Goal: Task Accomplishment & Management: Manage account settings

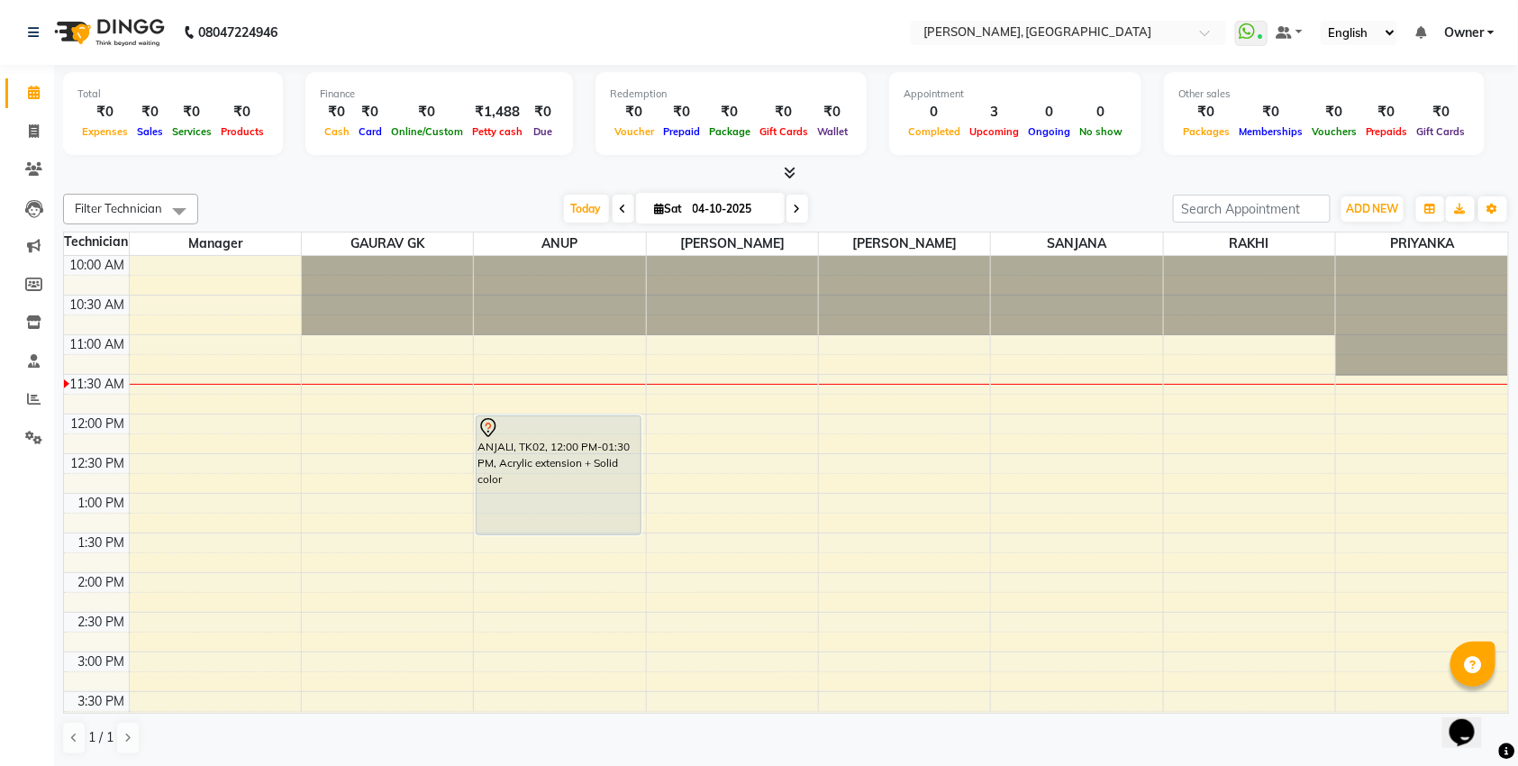
click at [605, 450] on div "ANJALI, TK02, 12:00 PM-01:30 PM, Acrylic extension + Solid color" at bounding box center [559, 475] width 164 height 118
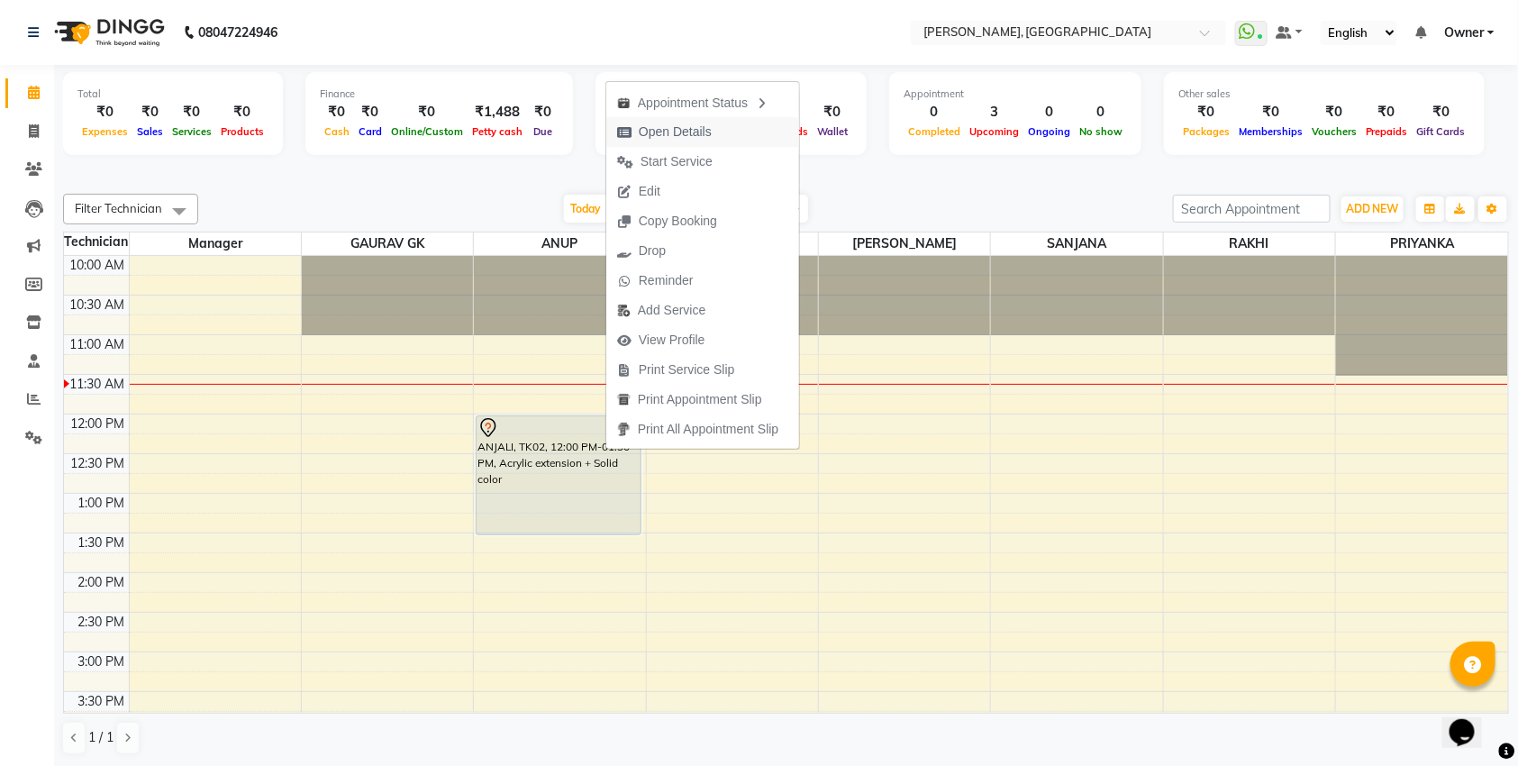
click at [713, 136] on span "Open Details" at bounding box center [664, 132] width 116 height 30
select select "7"
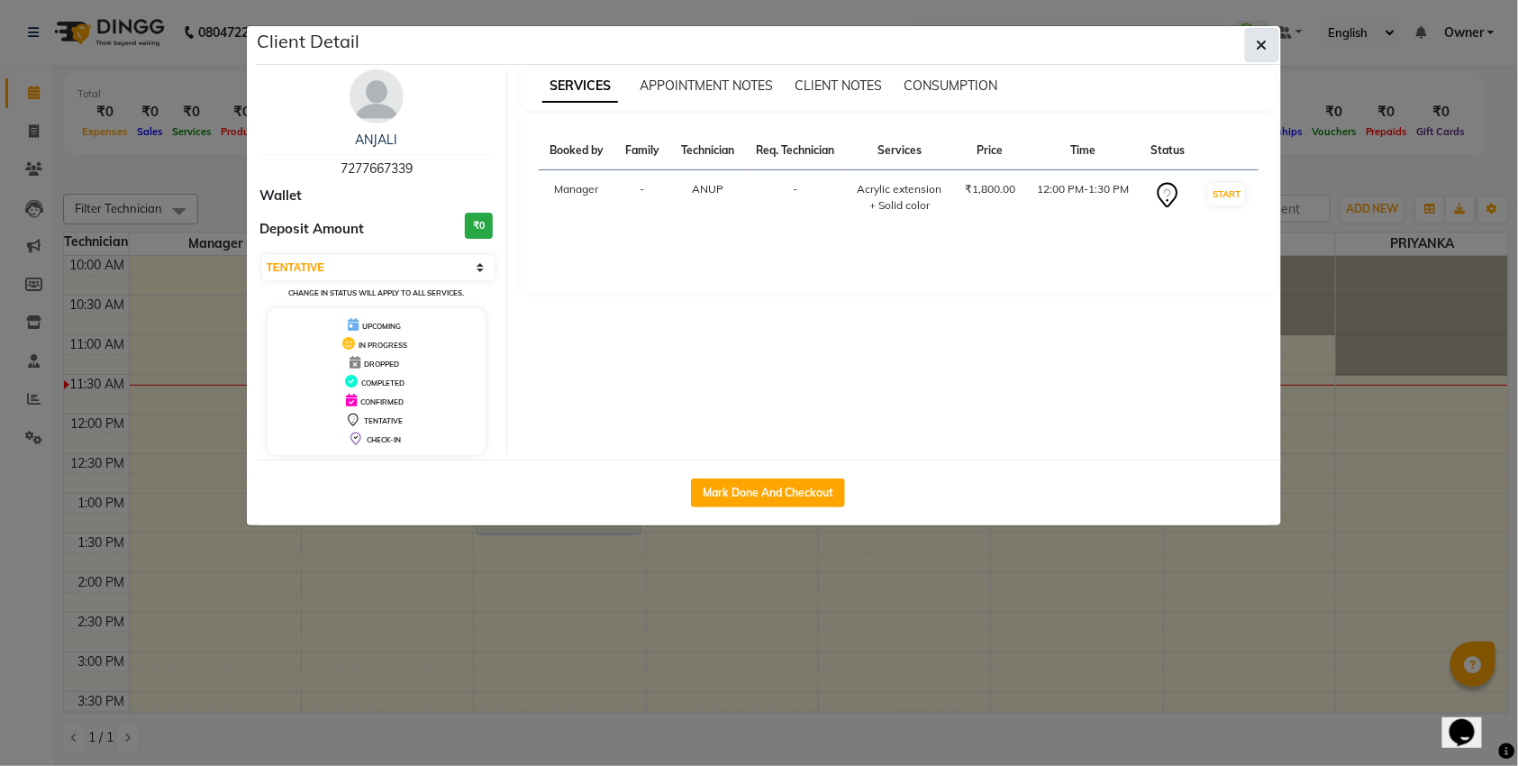
click at [1269, 44] on button "button" at bounding box center [1262, 45] width 34 height 34
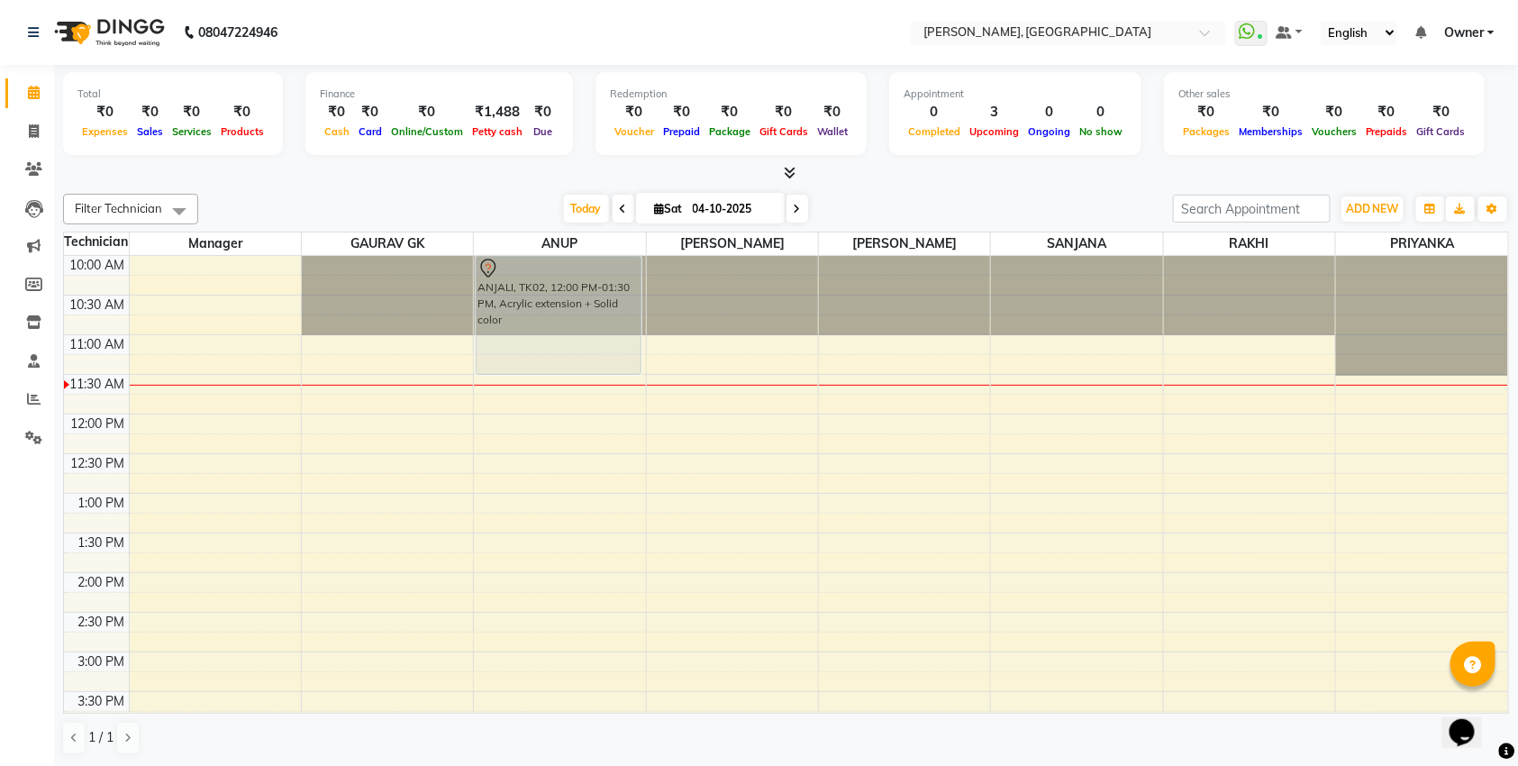
drag, startPoint x: 568, startPoint y: 519, endPoint x: 526, endPoint y: 363, distance: 161.3
click at [526, 363] on div "ANJALI, TK02, 12:00 PM-01:30 PM, Acrylic extension + Solid color ANJALI, TK02, …" at bounding box center [559, 731] width 171 height 950
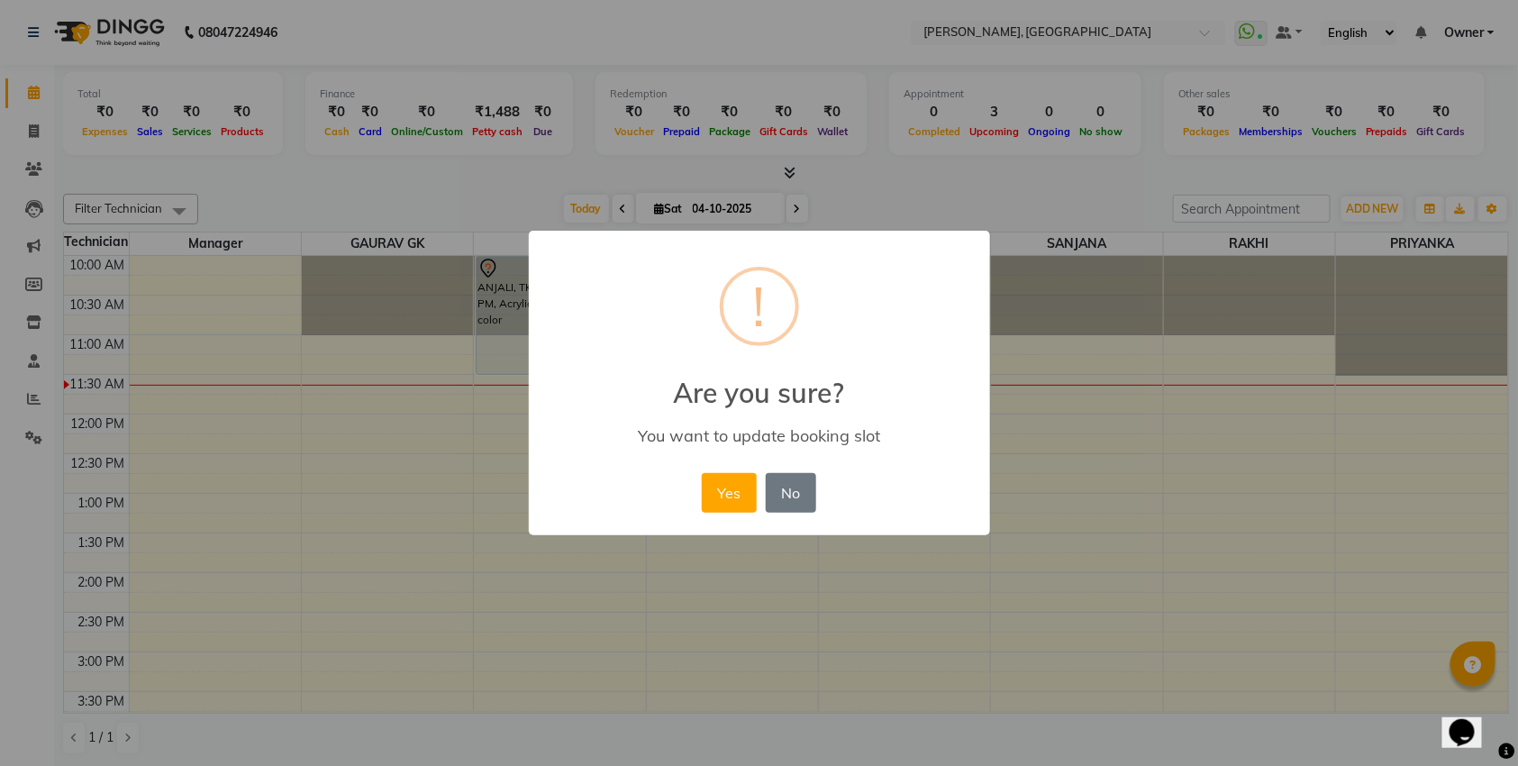
click at [752, 468] on div "Yes No No" at bounding box center [758, 492] width 123 height 49
click at [732, 499] on button "Yes" at bounding box center [729, 493] width 55 height 40
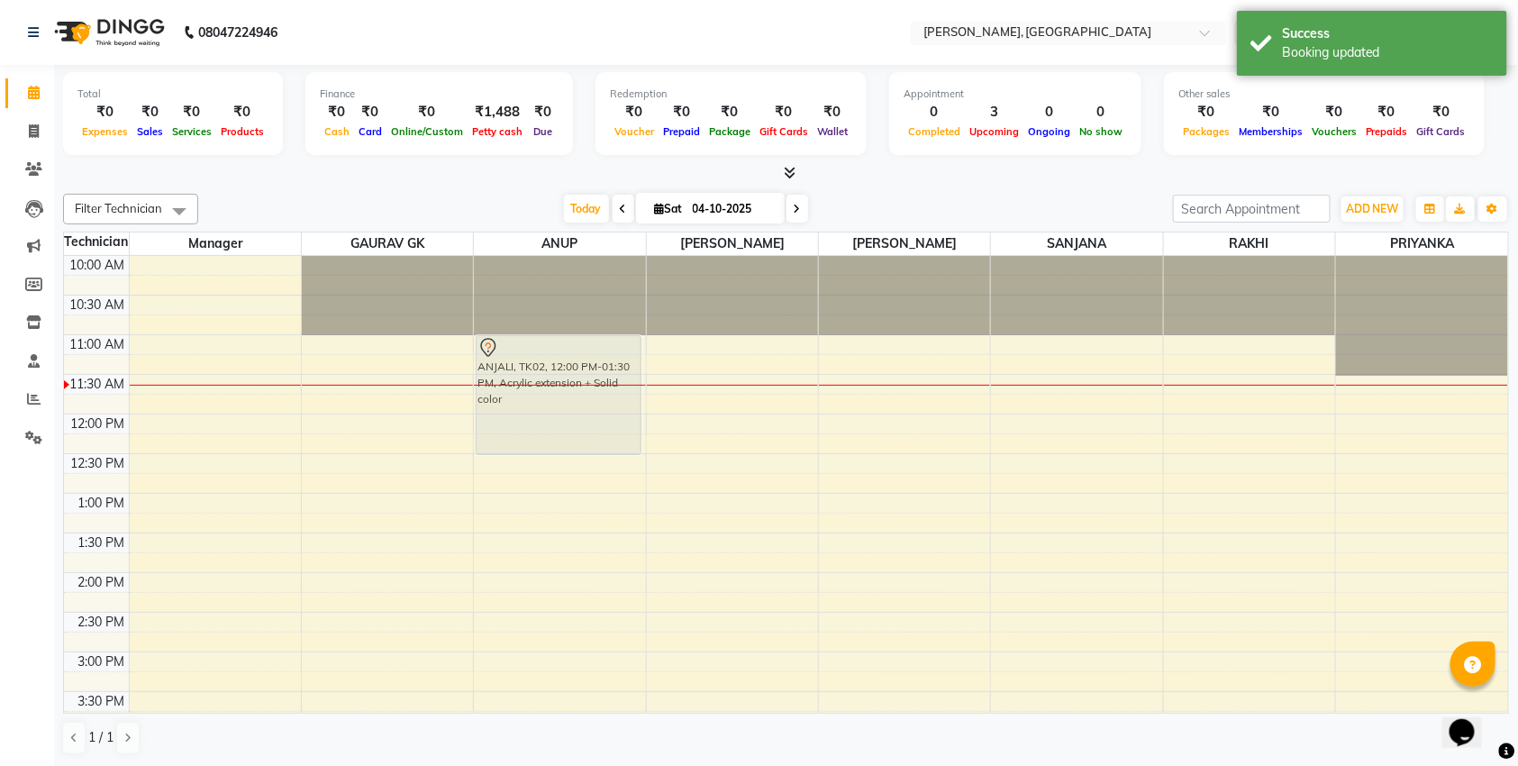
drag, startPoint x: 562, startPoint y: 313, endPoint x: 553, endPoint y: 395, distance: 81.6
click at [553, 395] on div "ANJALI, TK02, 10:00 AM-11:30 AM, Acrylic extension + Solid color ANJALI, TK02, …" at bounding box center [559, 731] width 171 height 950
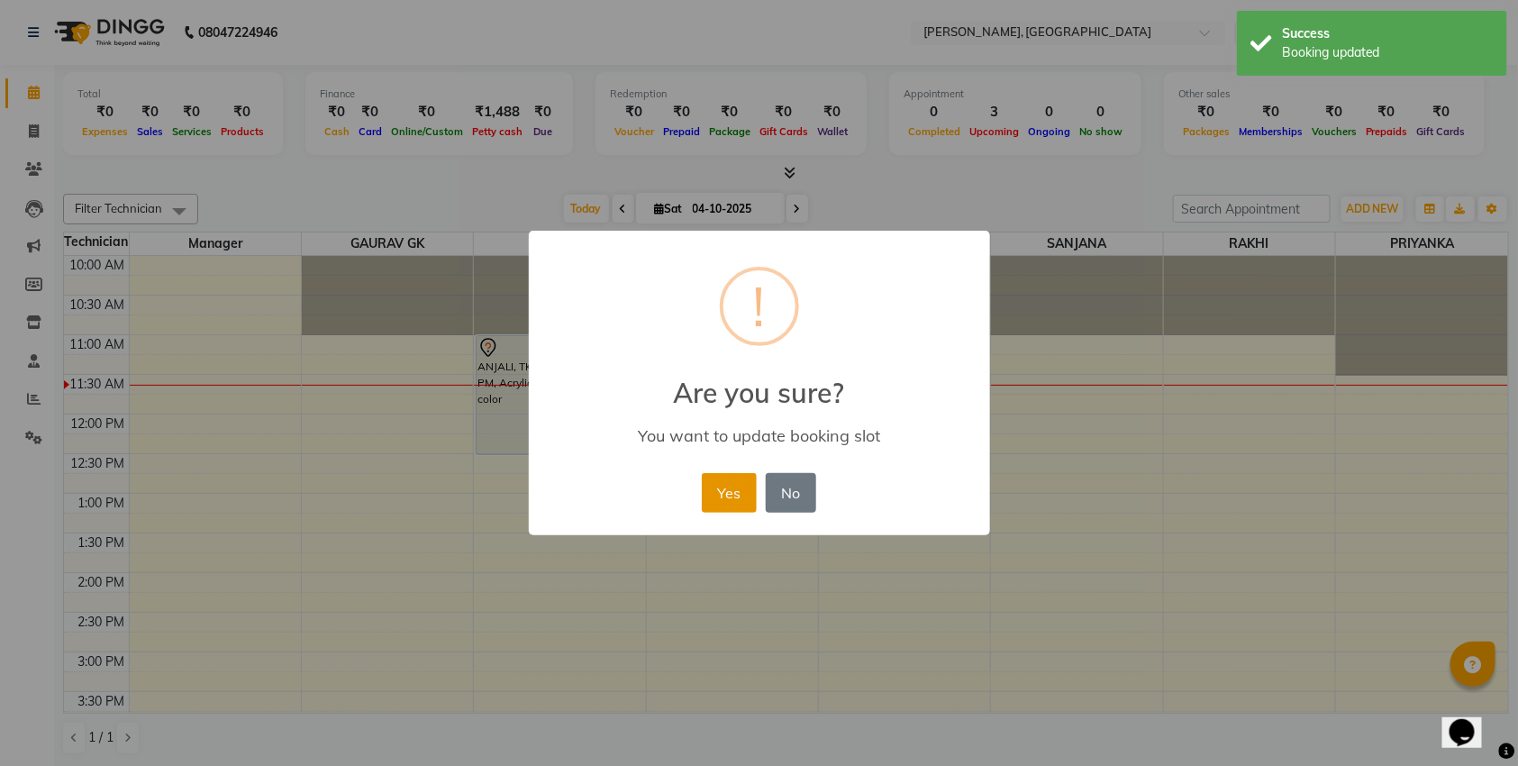
click at [716, 499] on button "Yes" at bounding box center [729, 493] width 55 height 40
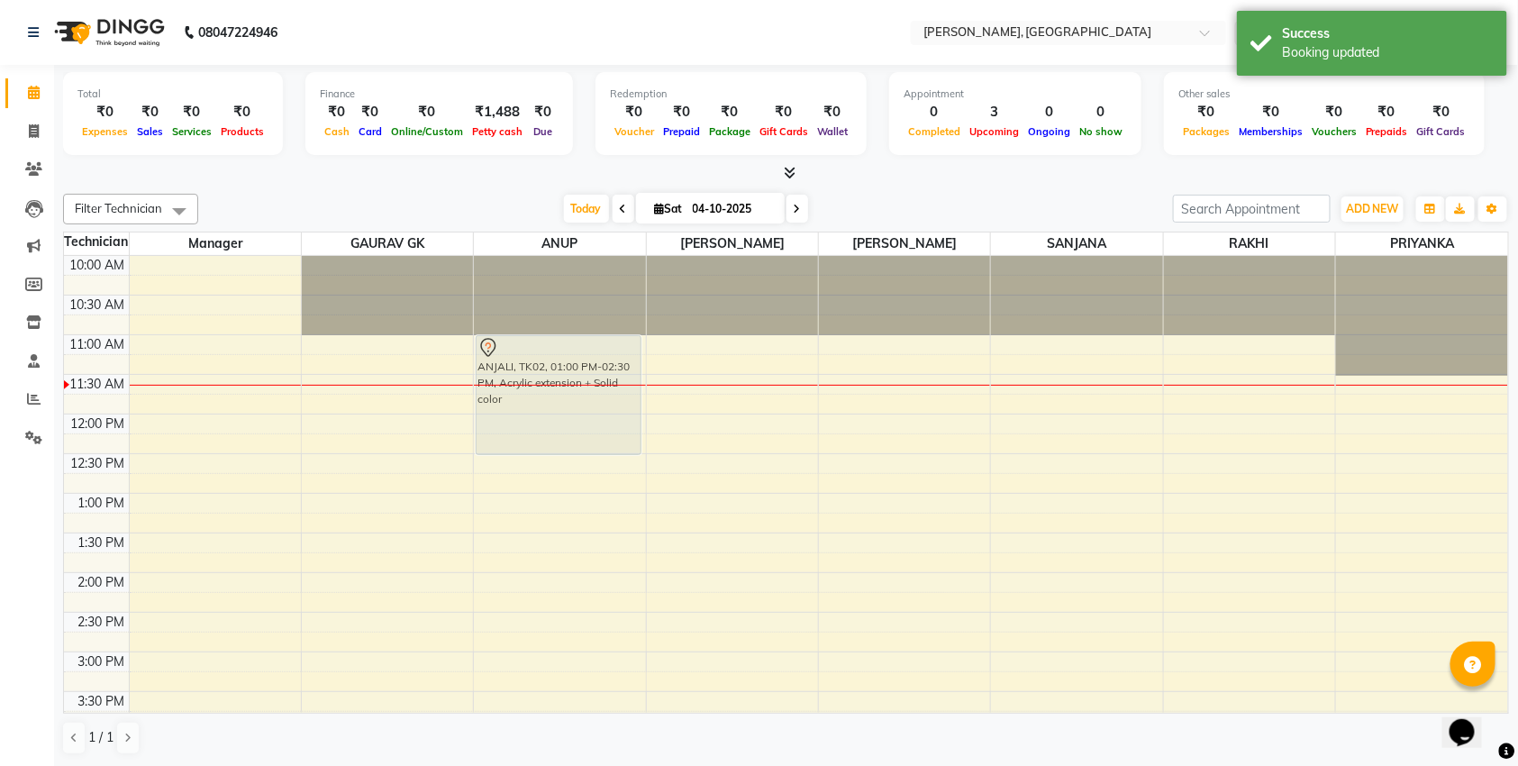
drag, startPoint x: 529, startPoint y: 550, endPoint x: 496, endPoint y: 385, distance: 168.9
click at [496, 385] on div "ANJALI, TK02, 01:00 PM-02:30 PM, Acrylic extension + Solid color ANJALI, TK02, …" at bounding box center [559, 731] width 171 height 950
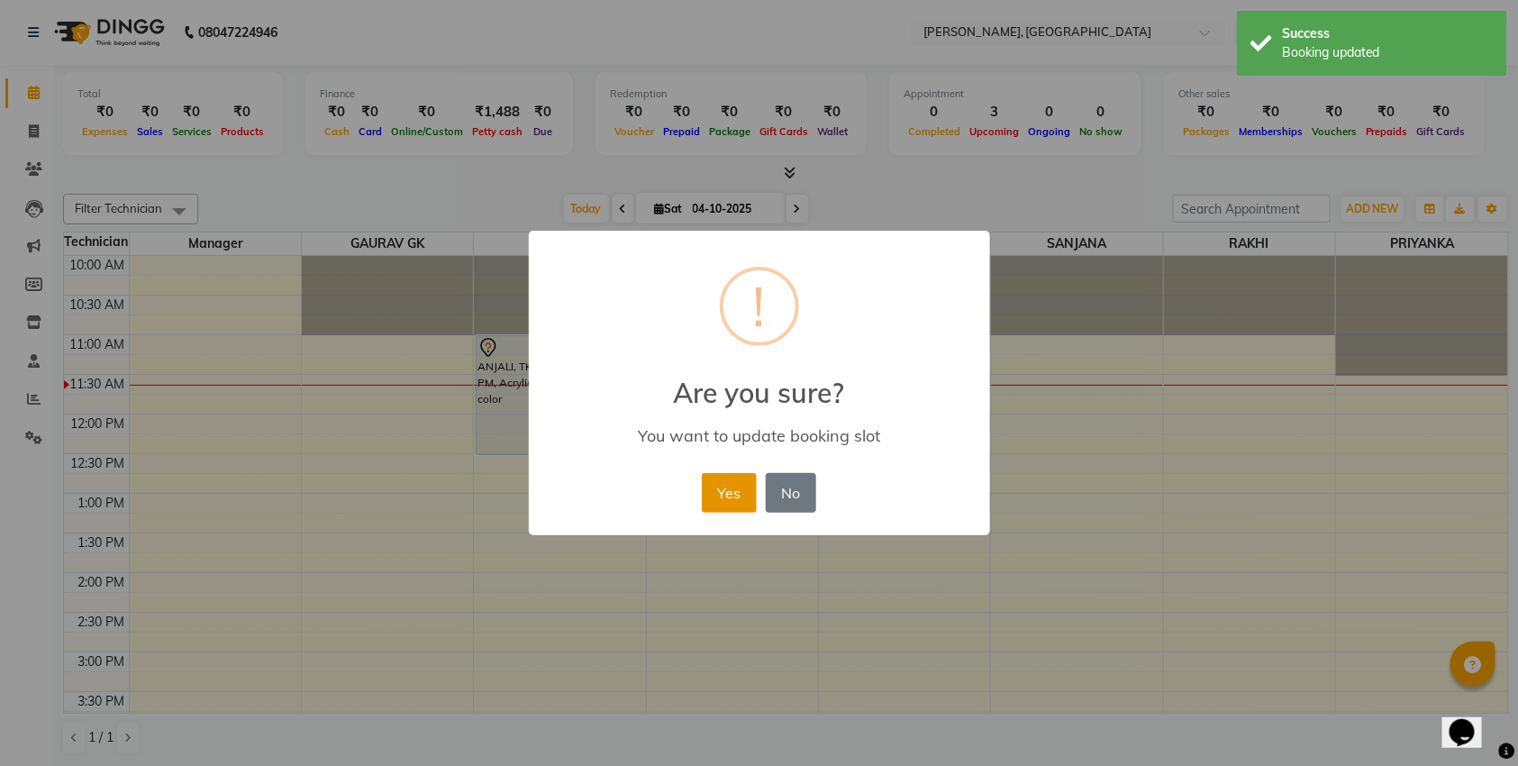
click at [732, 480] on button "Yes" at bounding box center [729, 493] width 55 height 40
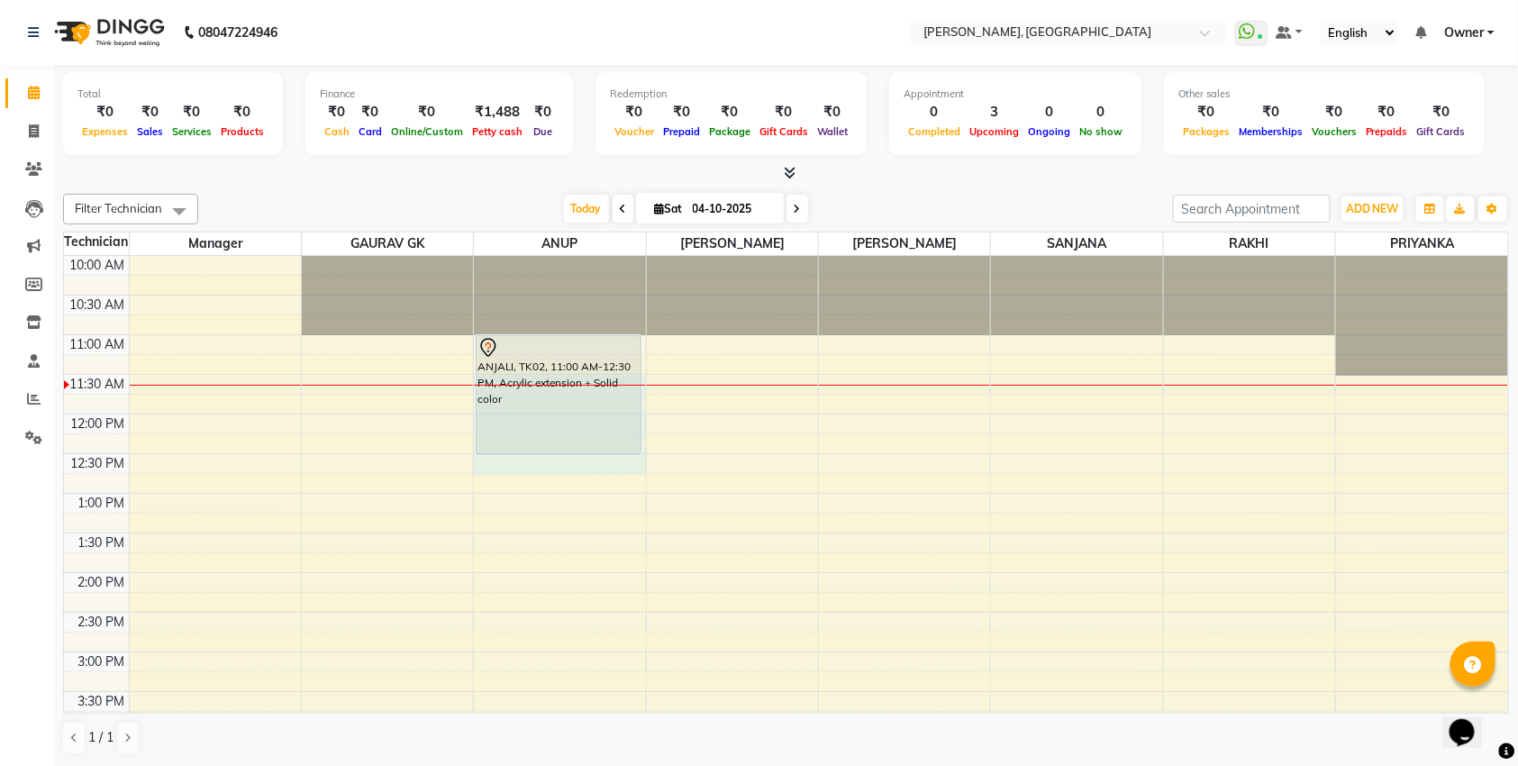
drag, startPoint x: 560, startPoint y: 459, endPoint x: 542, endPoint y: 378, distance: 82.2
click at [542, 378] on div "10:00 AM 10:30 AM 11:00 AM 11:30 AM 12:00 PM 12:30 PM 1:00 PM 1:30 PM 2:00 PM 2…" at bounding box center [786, 731] width 1444 height 950
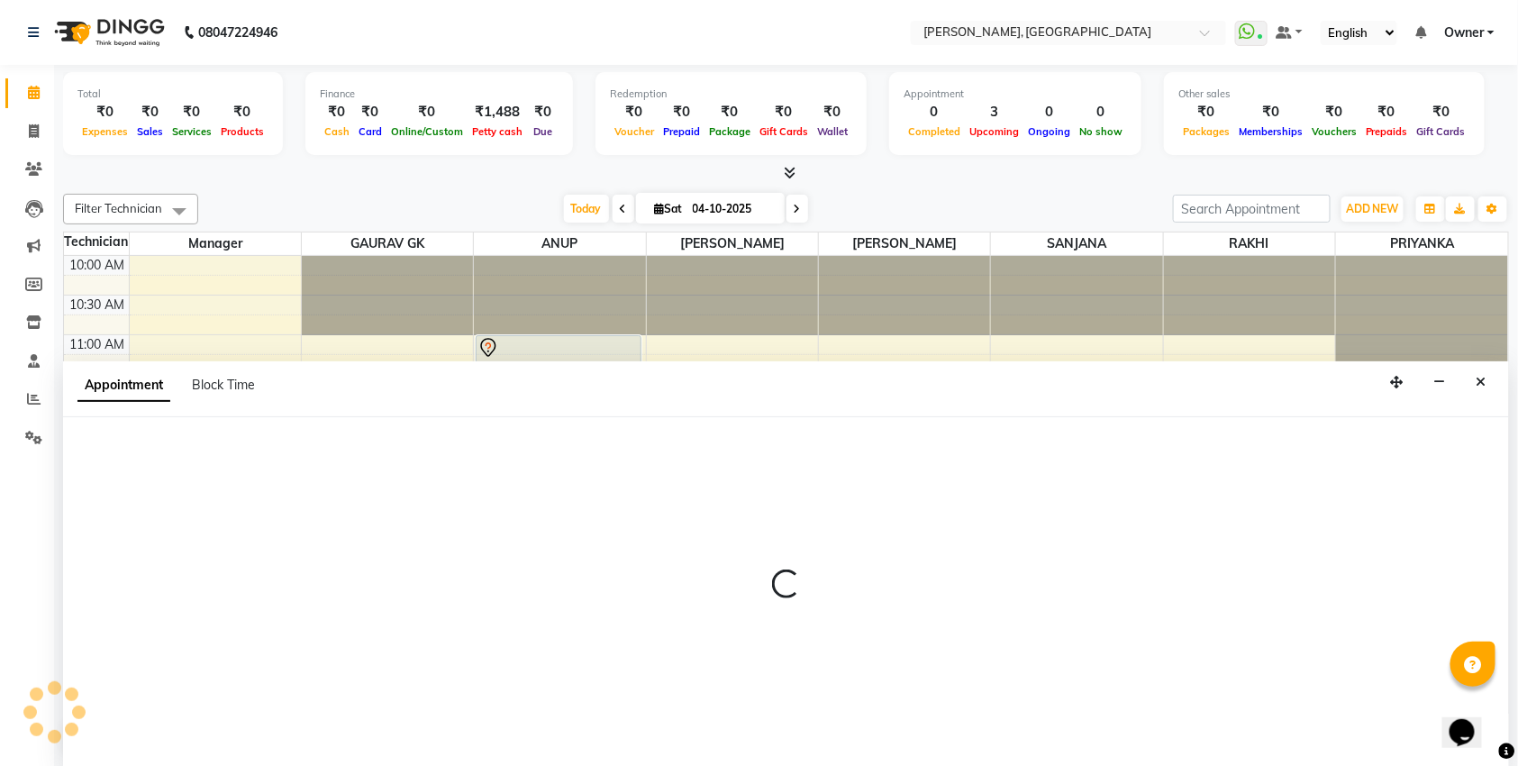
scroll to position [1, 0]
select select "86057"
select select "tentative"
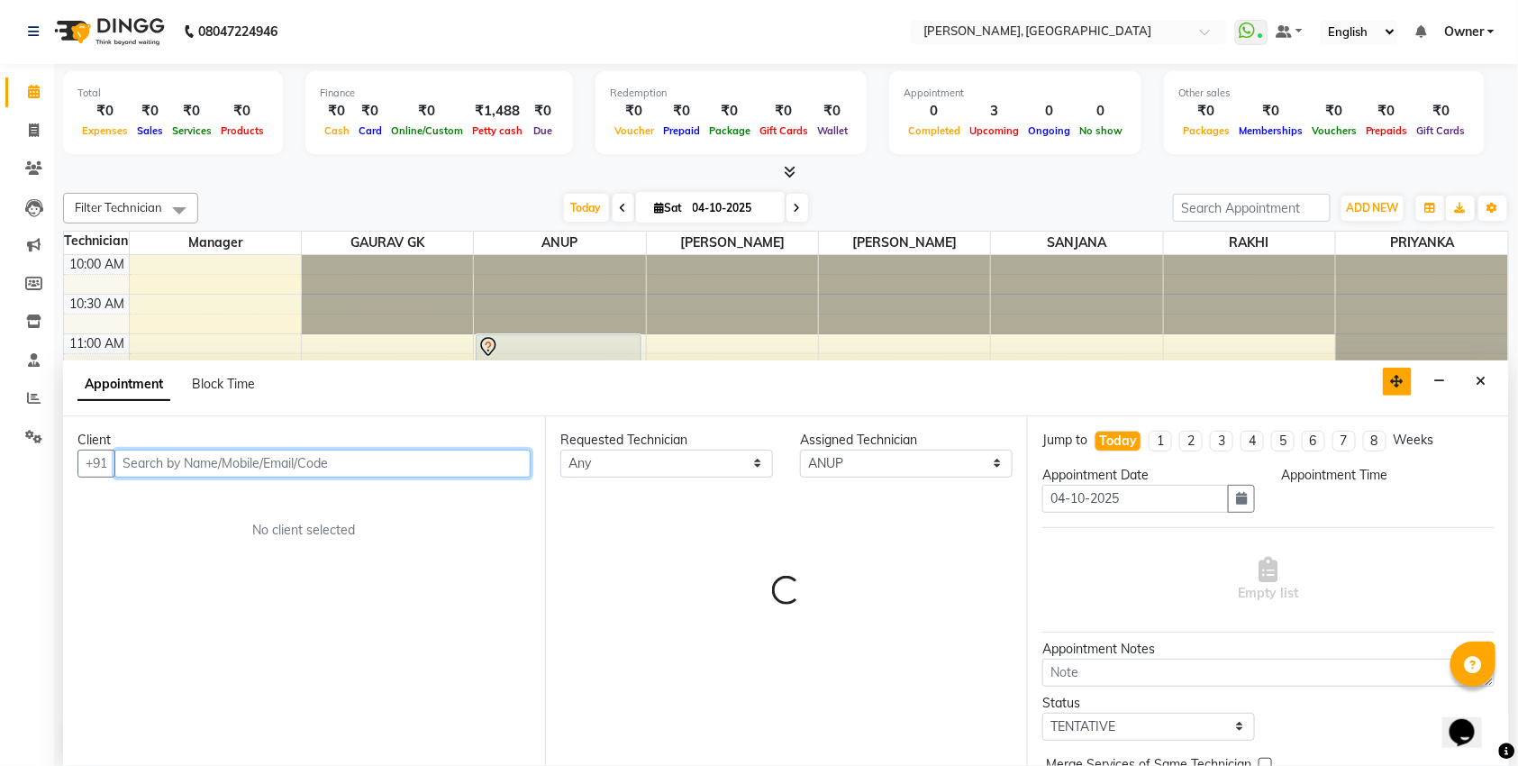
select select "690"
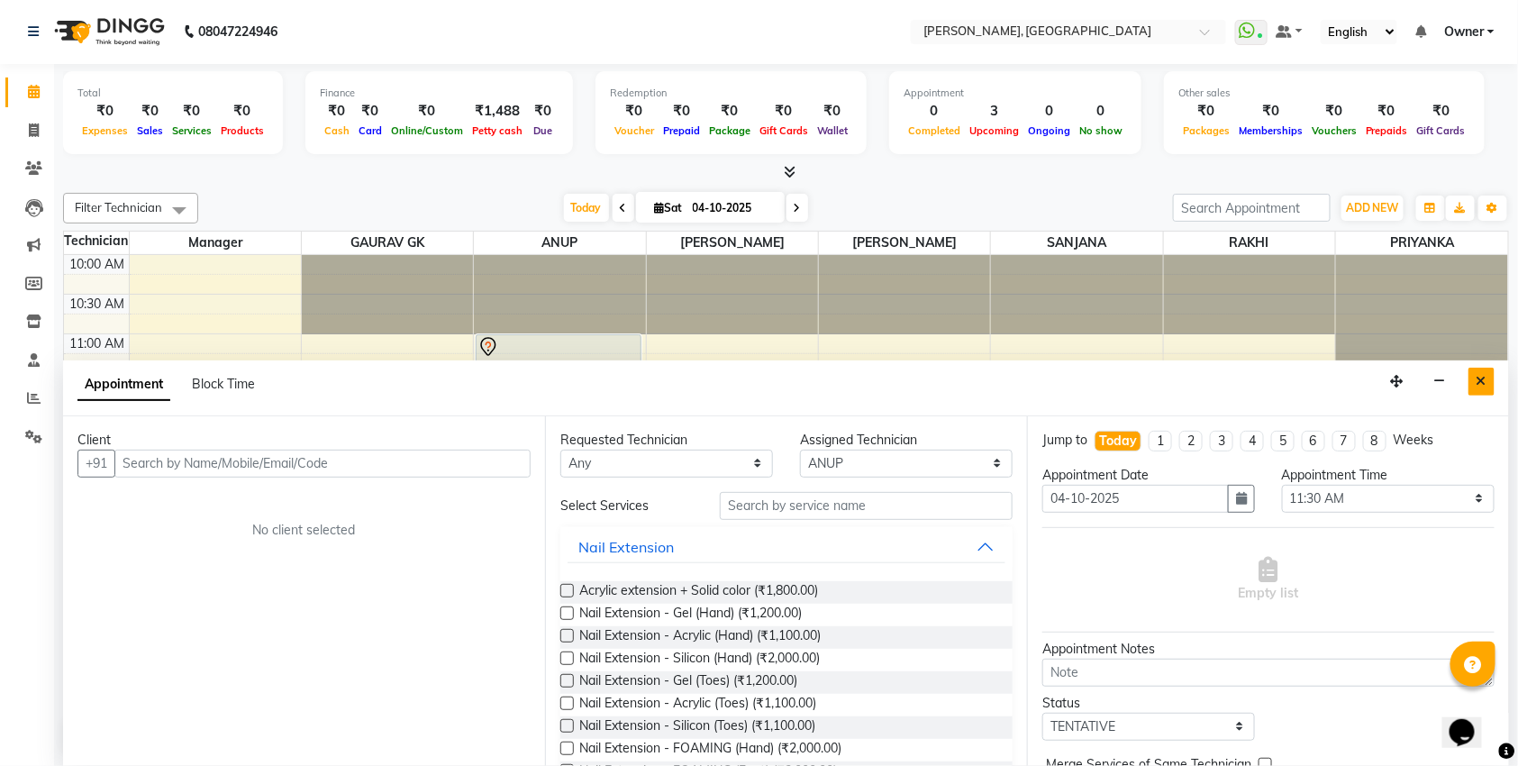
click at [1487, 385] on button "Close" at bounding box center [1481, 382] width 26 height 28
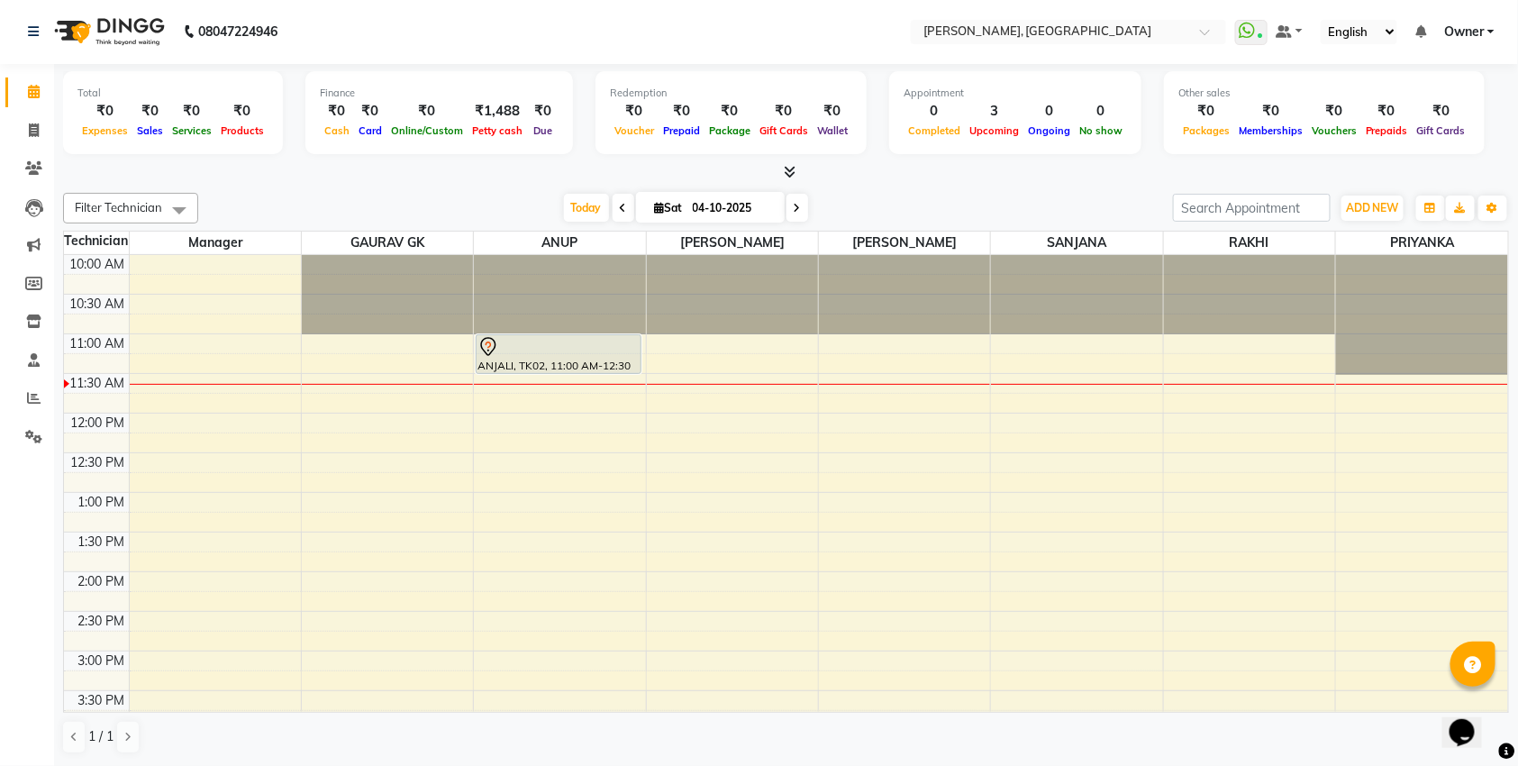
drag, startPoint x: 528, startPoint y: 452, endPoint x: 514, endPoint y: 368, distance: 84.9
click at [514, 368] on div "ANJALI, TK02, 11:00 AM-12:30 PM, Acrylic extension + Solid color ANJALI, TK02, …" at bounding box center [559, 730] width 171 height 950
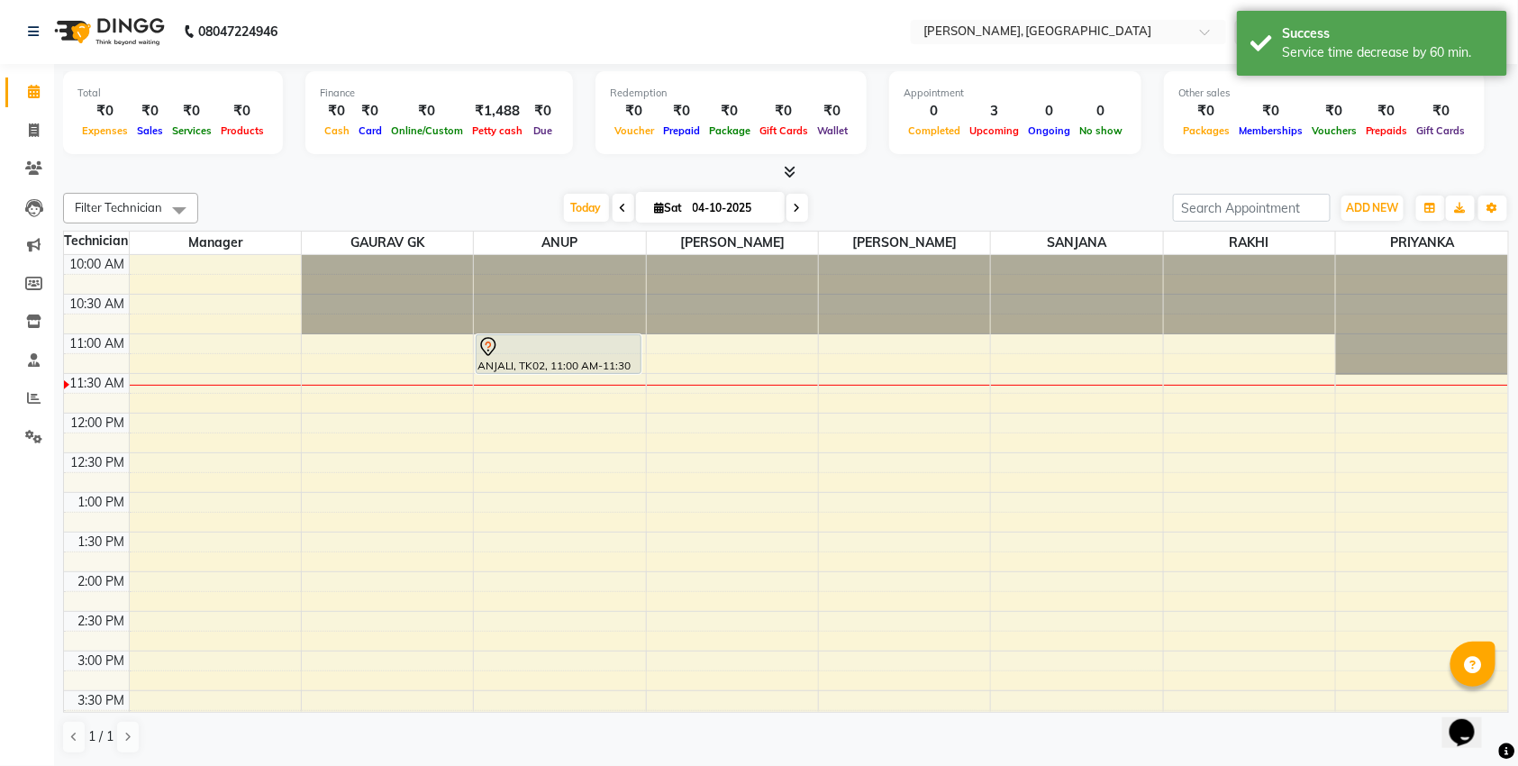
click at [508, 370] on div at bounding box center [559, 372] width 164 height 7
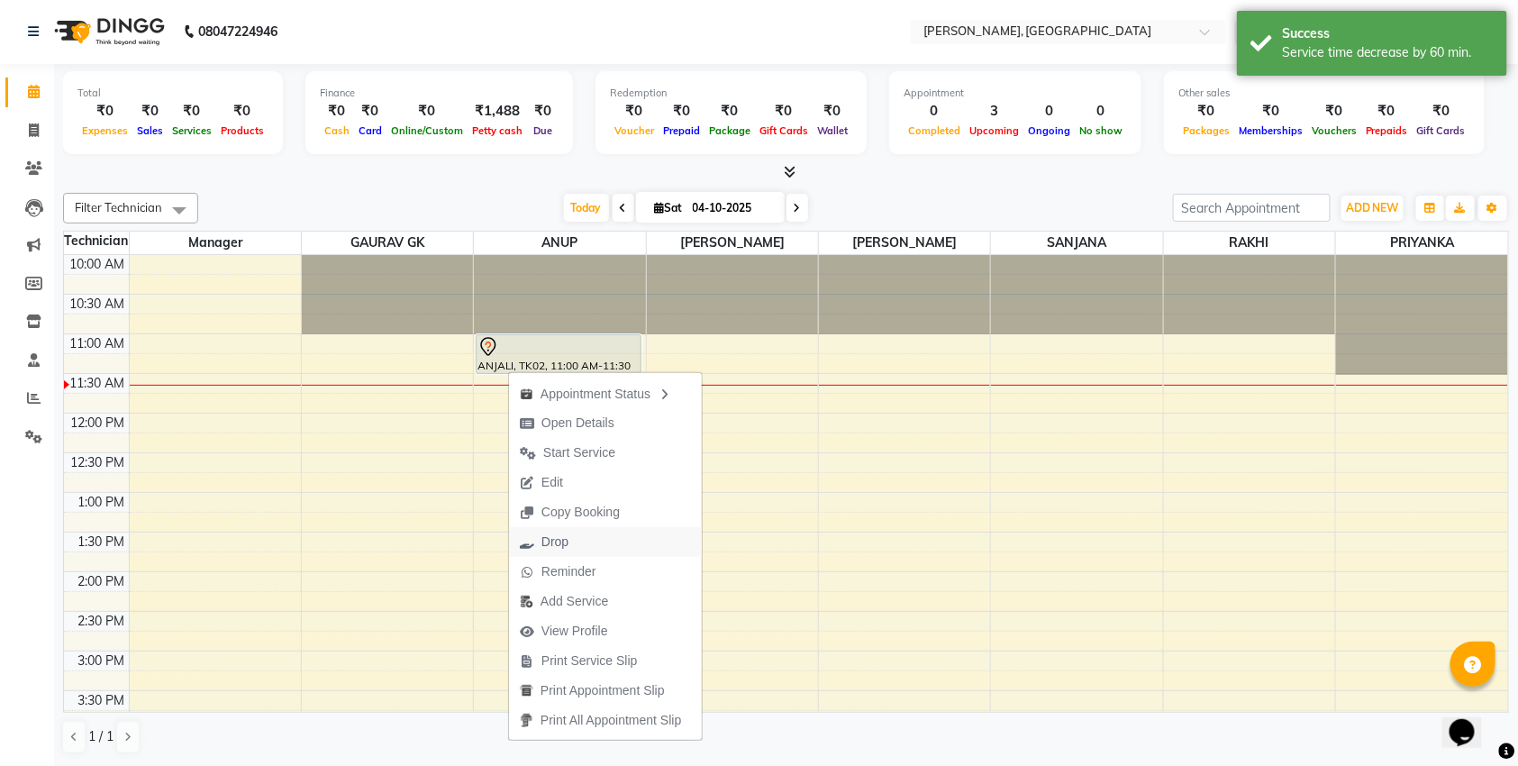
click at [544, 548] on span "Drop" at bounding box center [554, 541] width 27 height 19
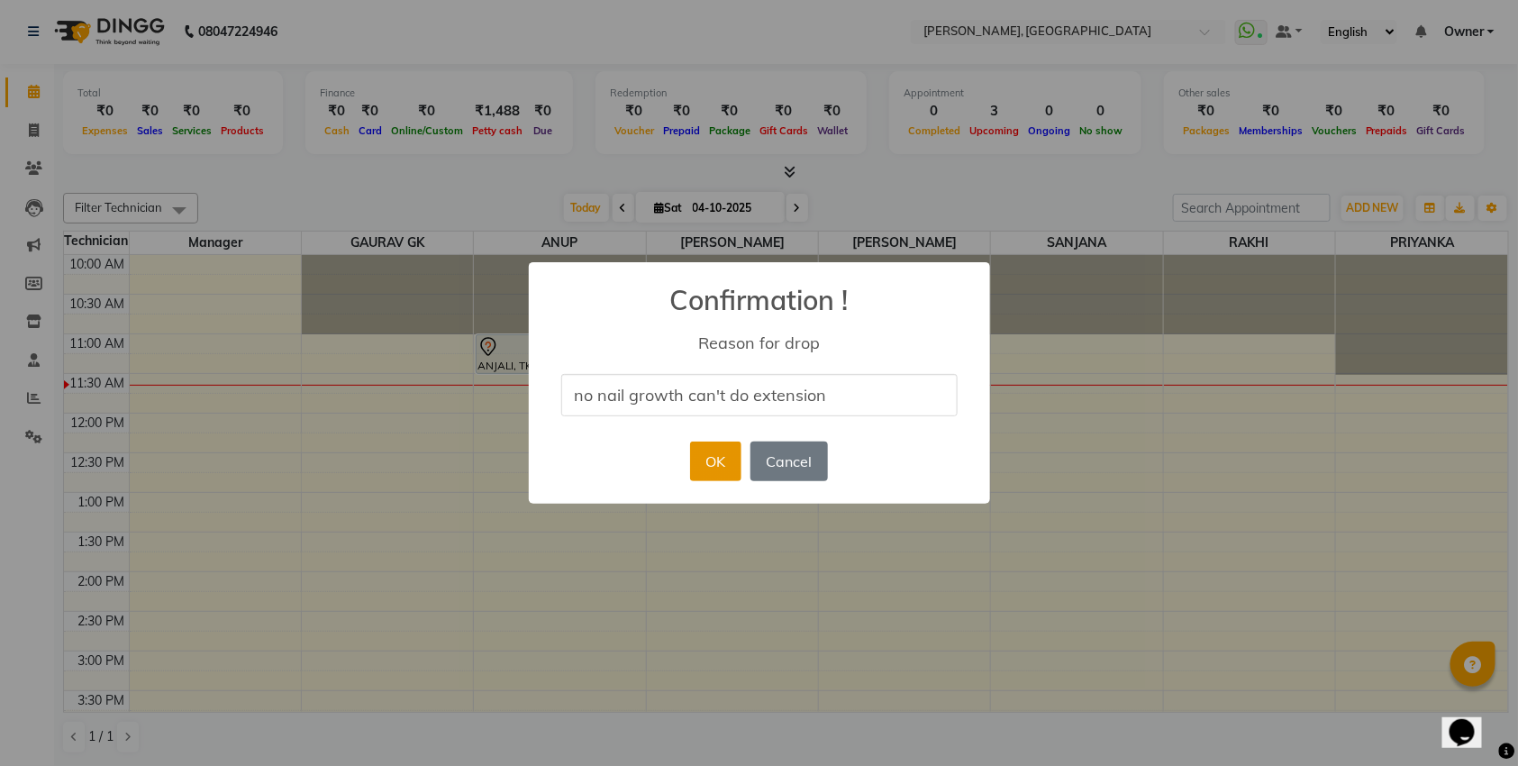
type input "no nail growth can't do extension"
click at [716, 476] on button "OK" at bounding box center [715, 461] width 51 height 40
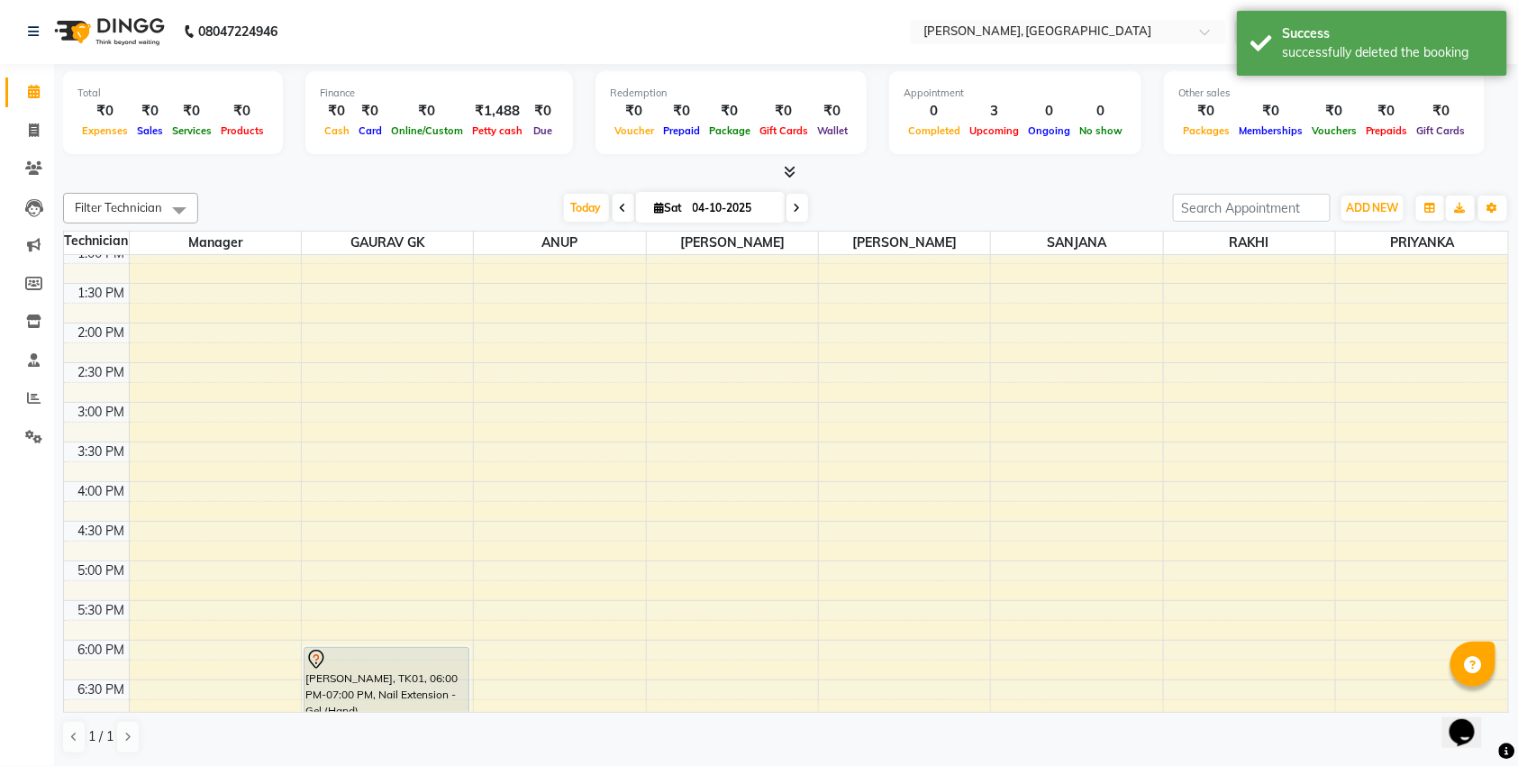
scroll to position [0, 0]
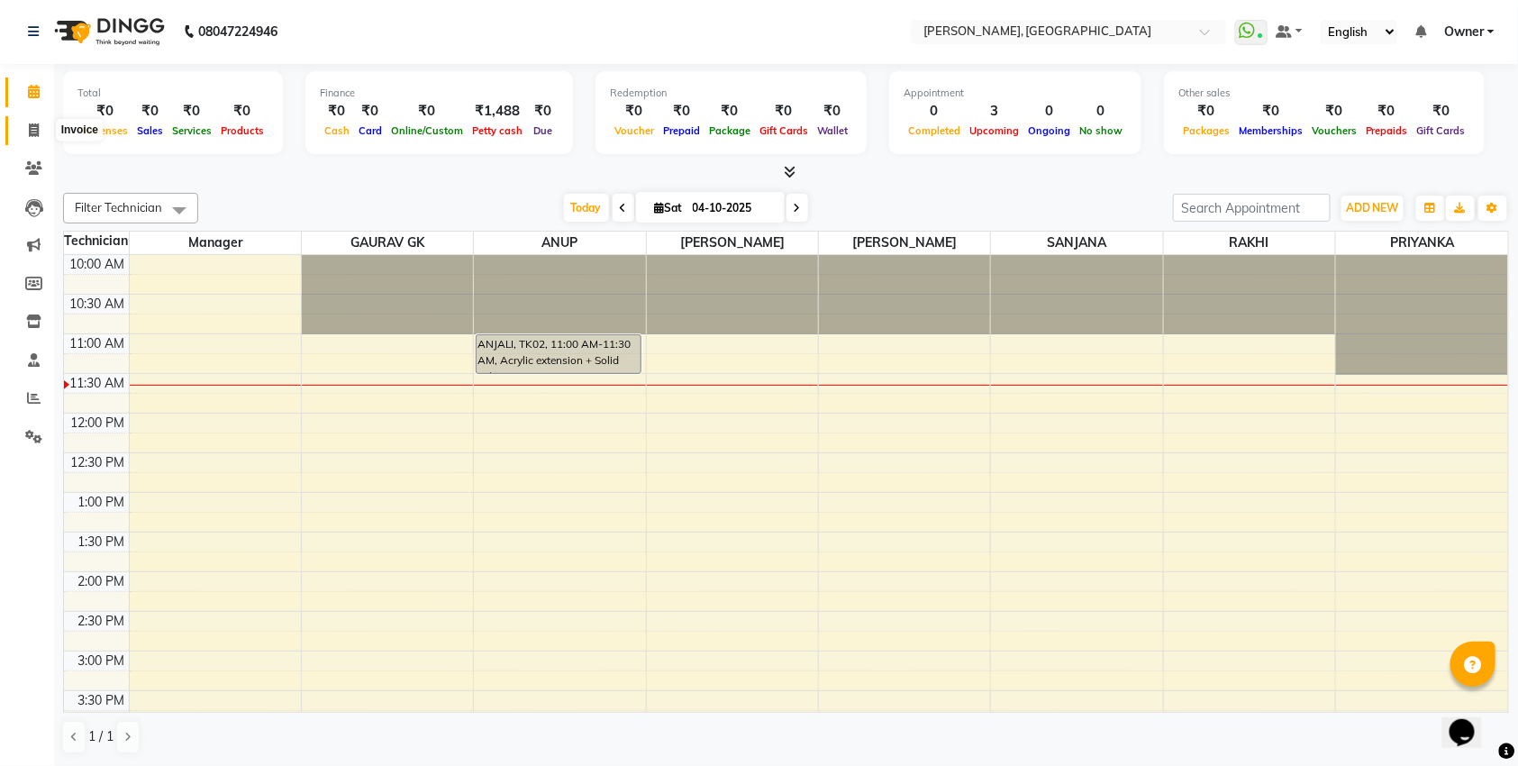
click at [37, 137] on span at bounding box center [34, 131] width 32 height 21
select select "service"
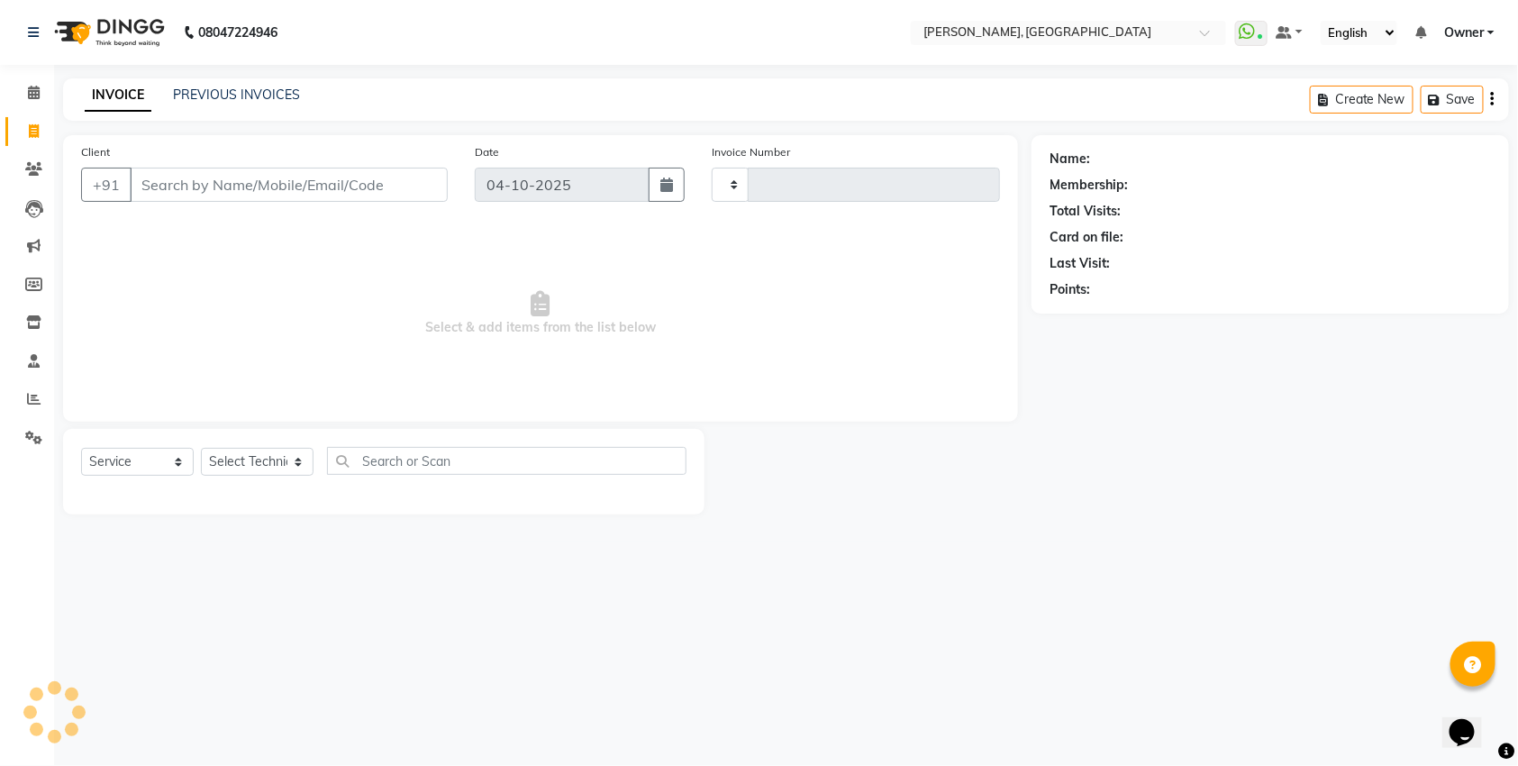
type input "1400"
select select "7674"
type input "9742223333"
click at [32, 90] on icon at bounding box center [34, 93] width 12 height 14
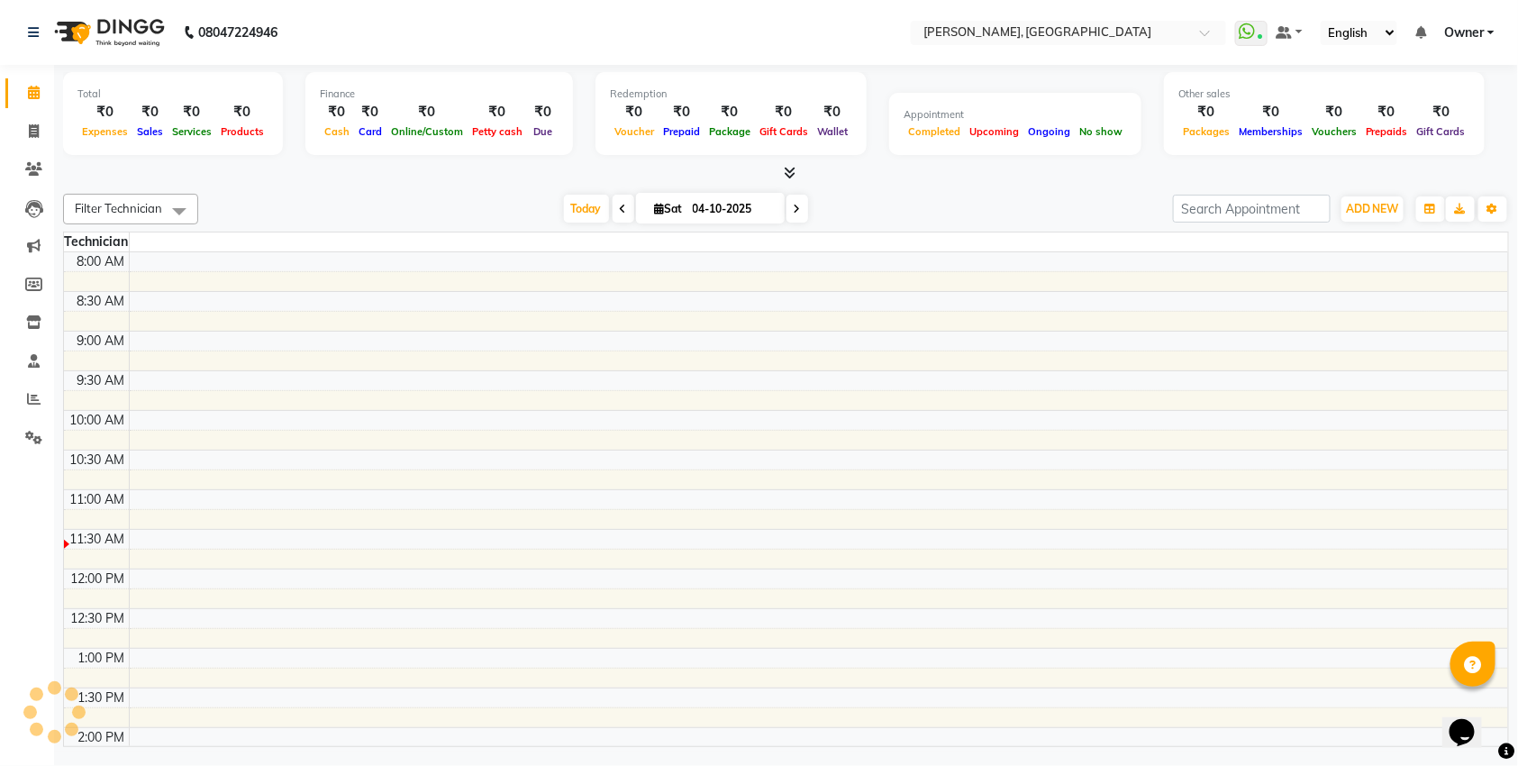
scroll to position [81, 0]
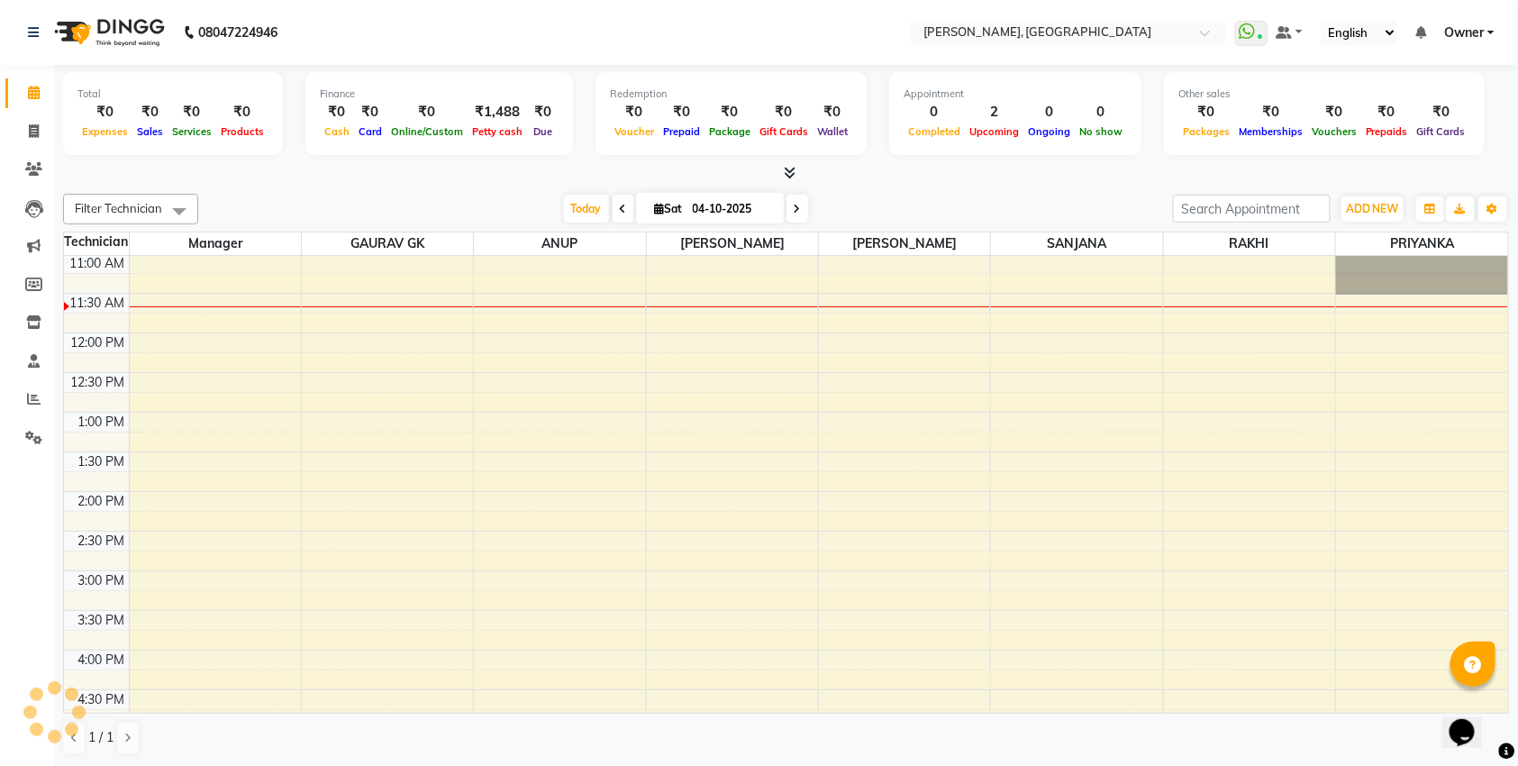
click at [785, 168] on icon at bounding box center [790, 173] width 12 height 14
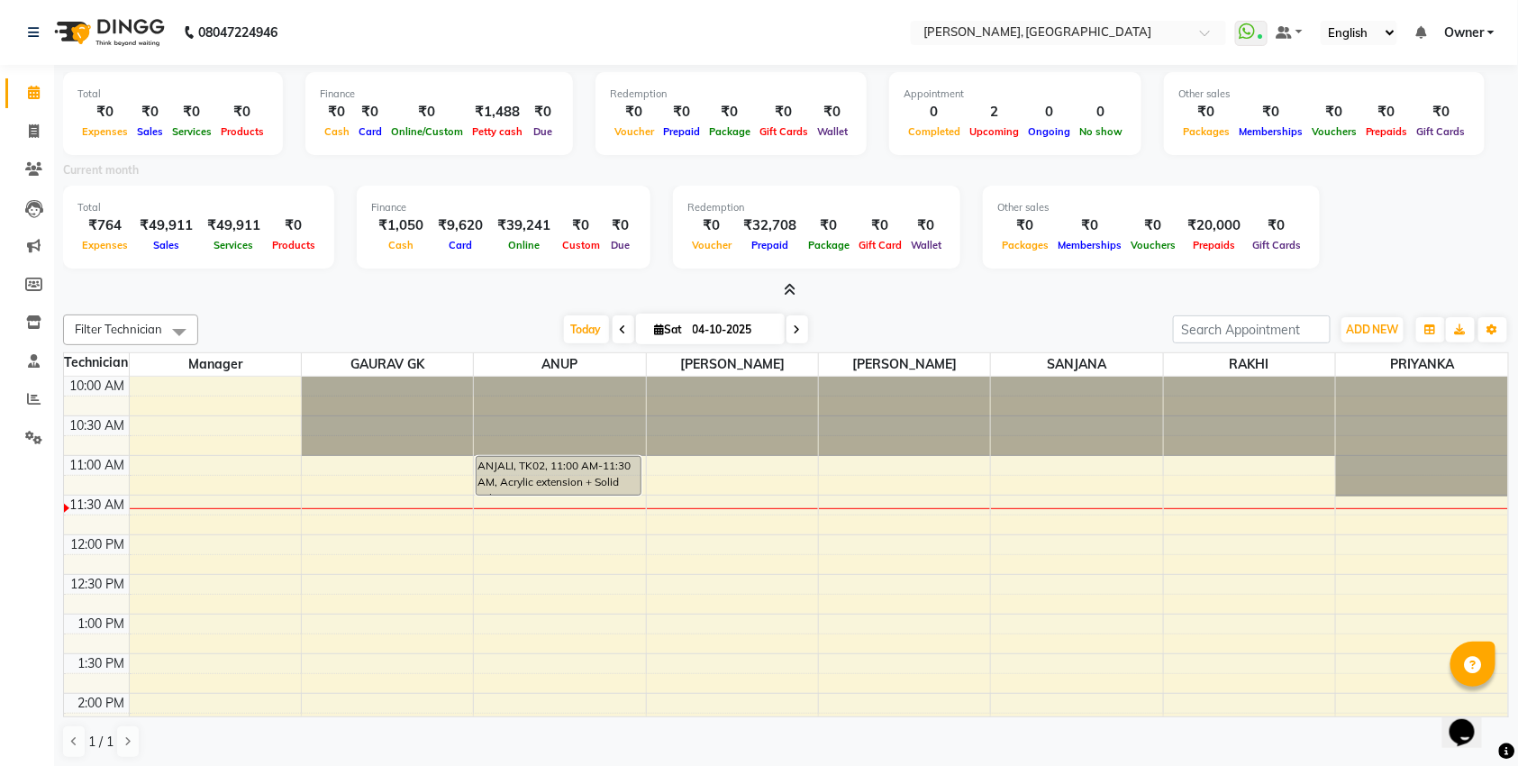
click at [787, 287] on icon at bounding box center [790, 290] width 12 height 14
